Goal: Transaction & Acquisition: Purchase product/service

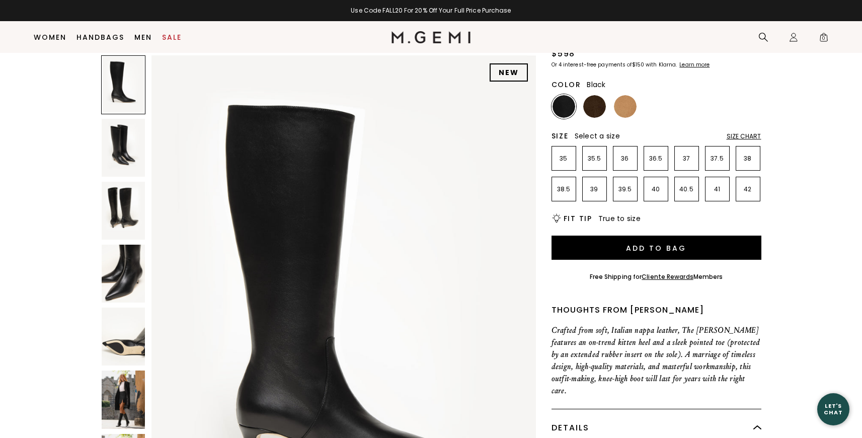
scroll to position [110, 0]
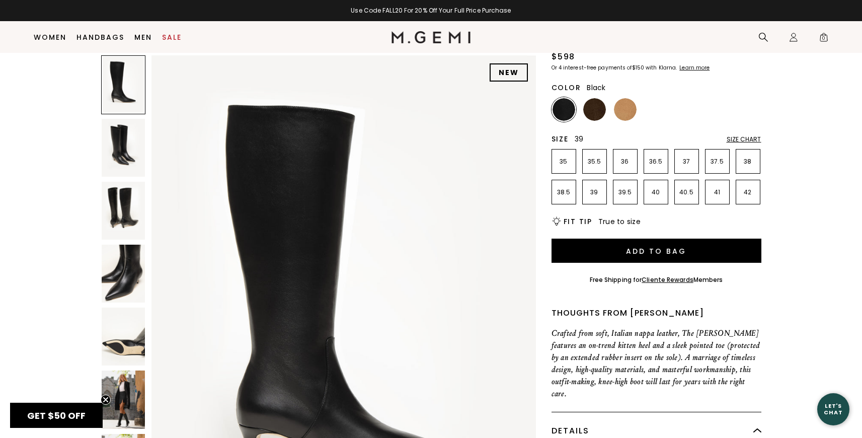
click at [601, 188] on p "39" at bounding box center [595, 192] width 24 height 8
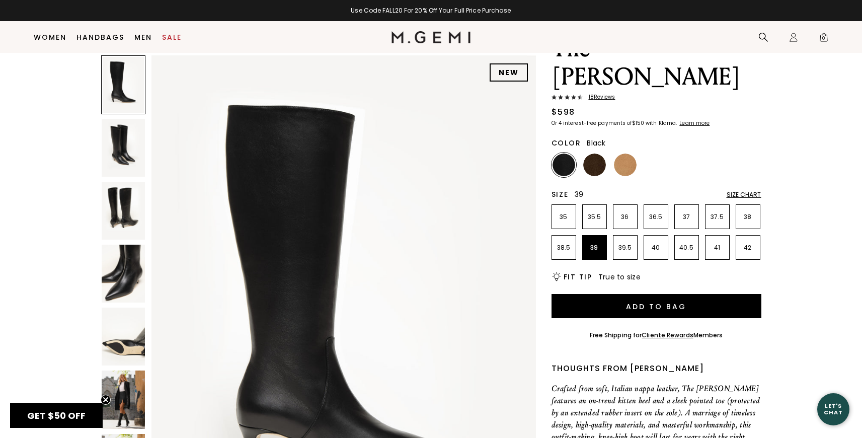
scroll to position [33, 0]
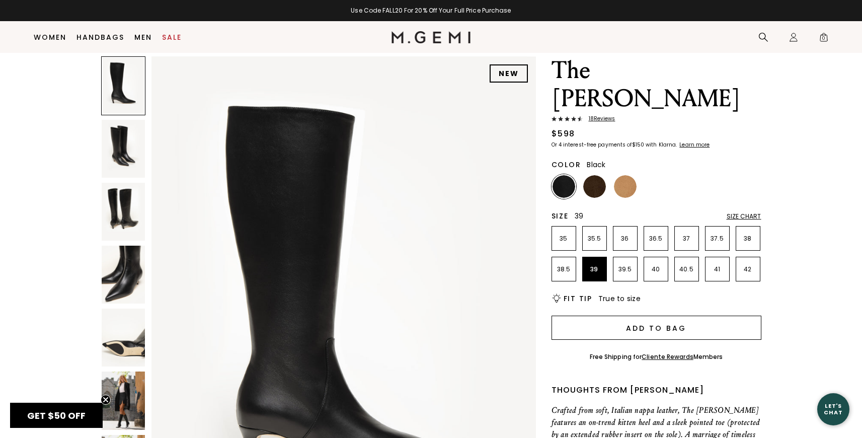
click at [610, 316] on button "Add to Bag" at bounding box center [657, 328] width 210 height 24
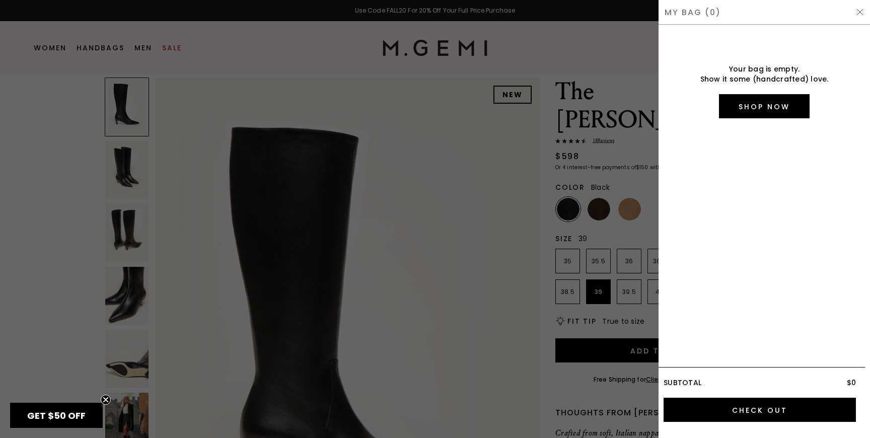
scroll to position [0, 0]
click at [858, 7] on div "My Bag (0)" at bounding box center [764, 12] width 211 height 25
click at [858, 8] on img at bounding box center [860, 12] width 8 height 8
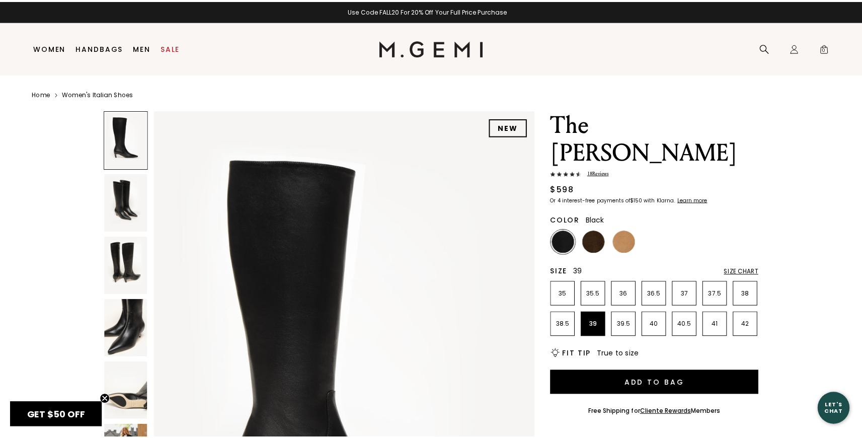
scroll to position [33, 0]
